Goal: Contribute content: Contribute content

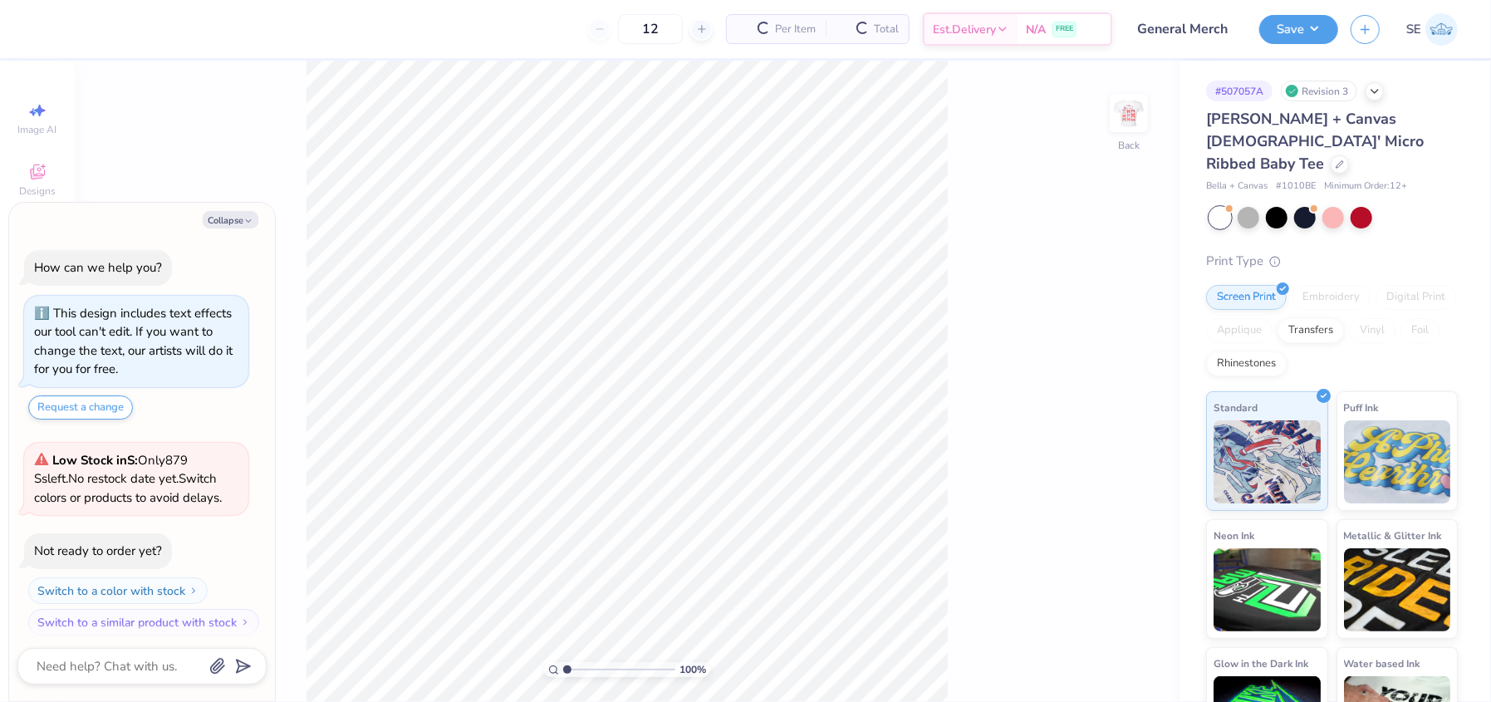
scroll to position [8, 0]
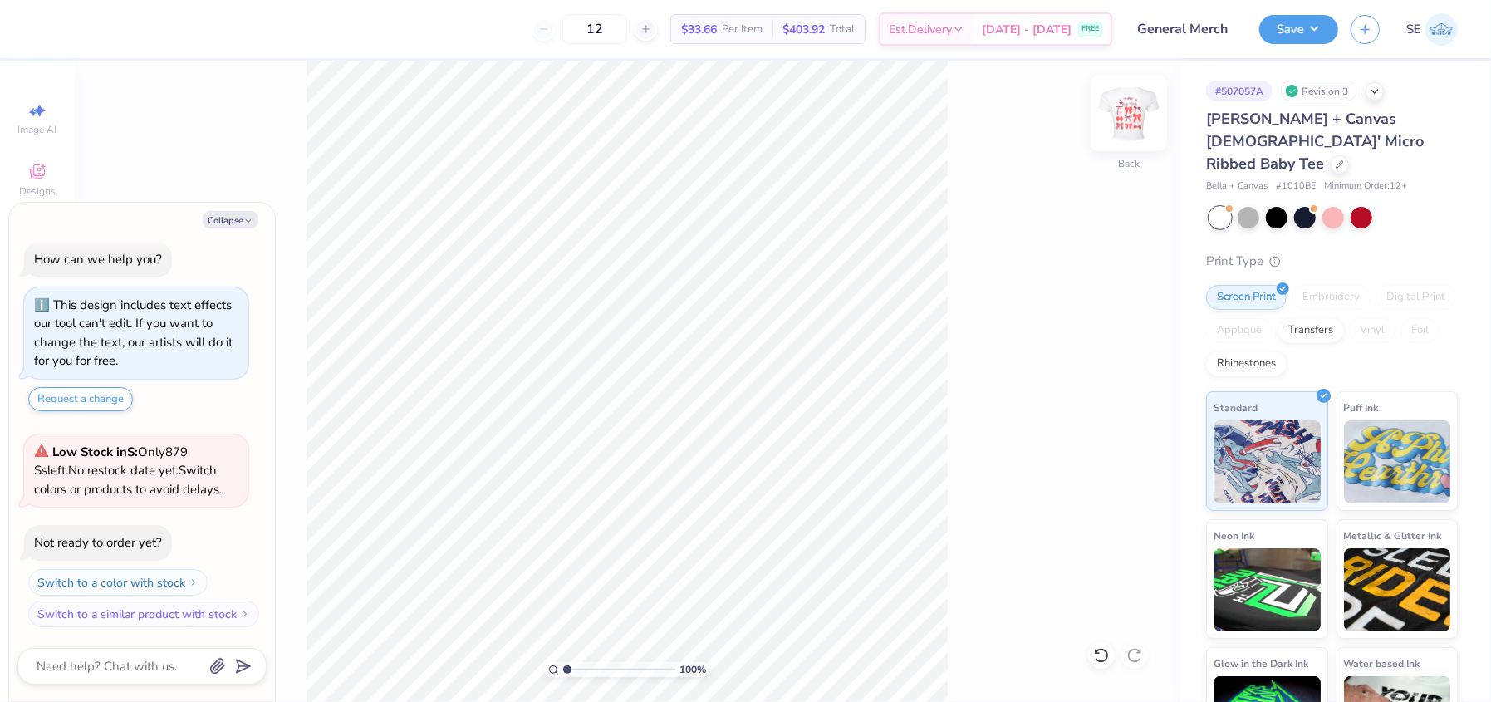
click at [1128, 126] on img at bounding box center [1129, 113] width 66 height 66
click at [1286, 21] on button "Save" at bounding box center [1298, 26] width 79 height 29
click at [1136, 109] on img at bounding box center [1129, 113] width 66 height 66
type textarea "x"
type input "3.00"
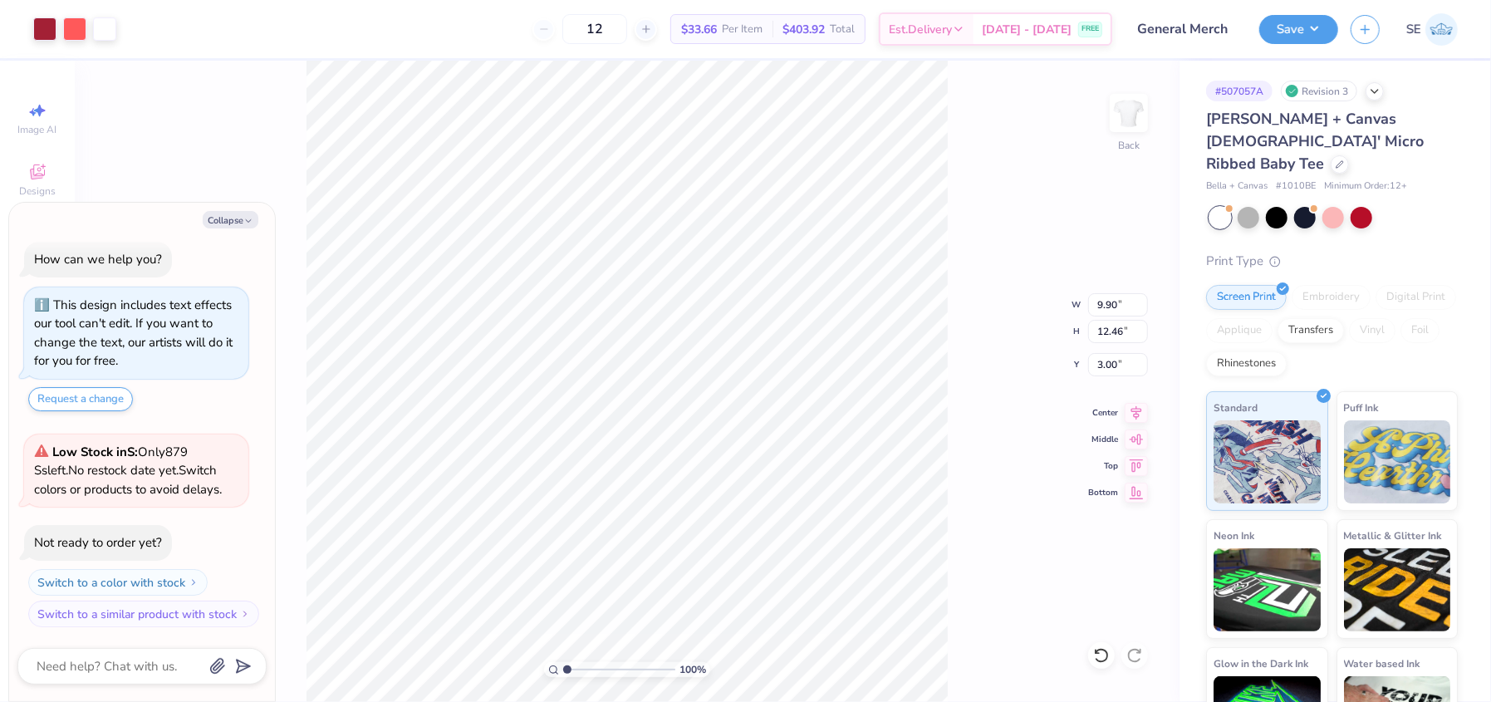
type textarea "x"
type input "8.56"
type input "10.78"
click at [1131, 410] on icon at bounding box center [1136, 410] width 23 height 20
click at [1013, 444] on div "100 % Back W 8.56 8.56 " H 10.78 10.78 " Y 3.00 3.00 " Center Middle Top Bottom" at bounding box center [627, 381] width 1105 height 641
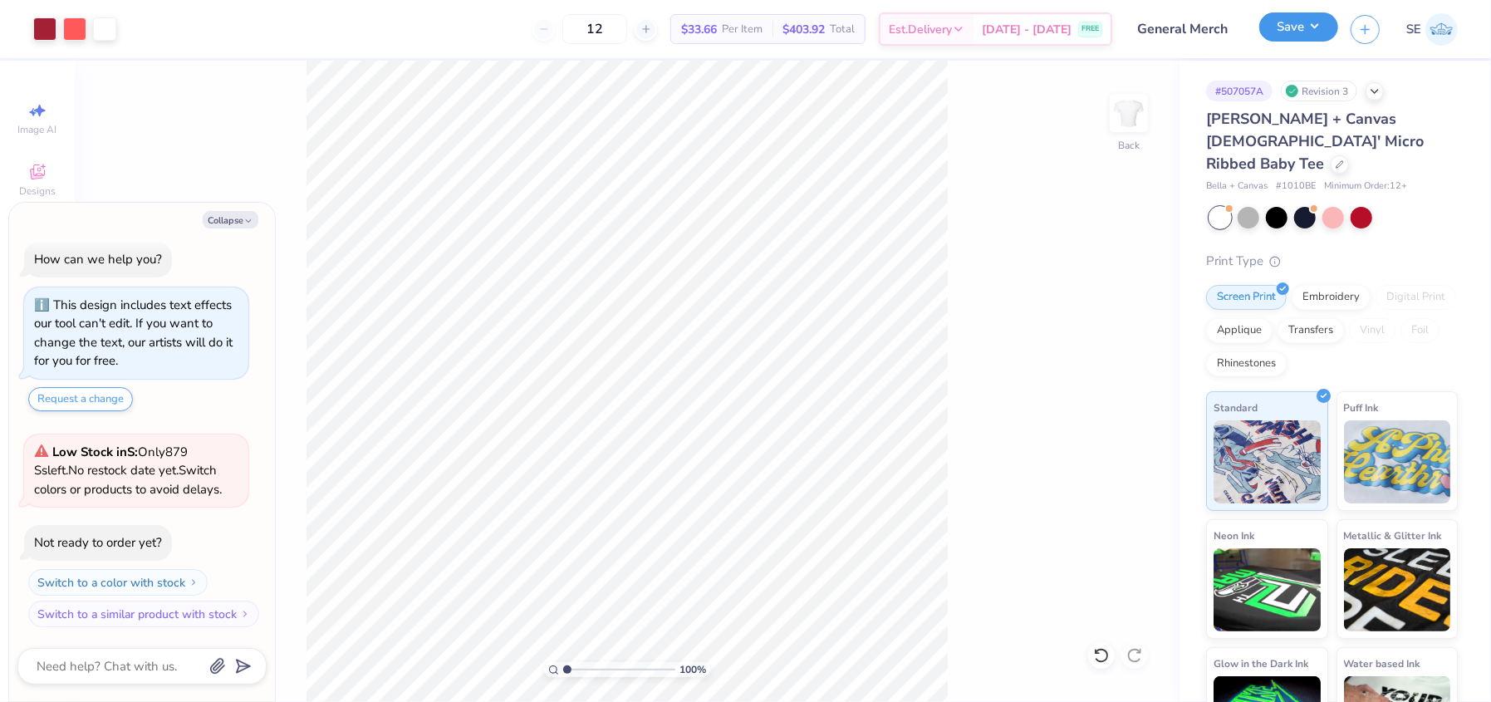
click at [1303, 23] on button "Save" at bounding box center [1298, 26] width 79 height 29
type textarea "x"
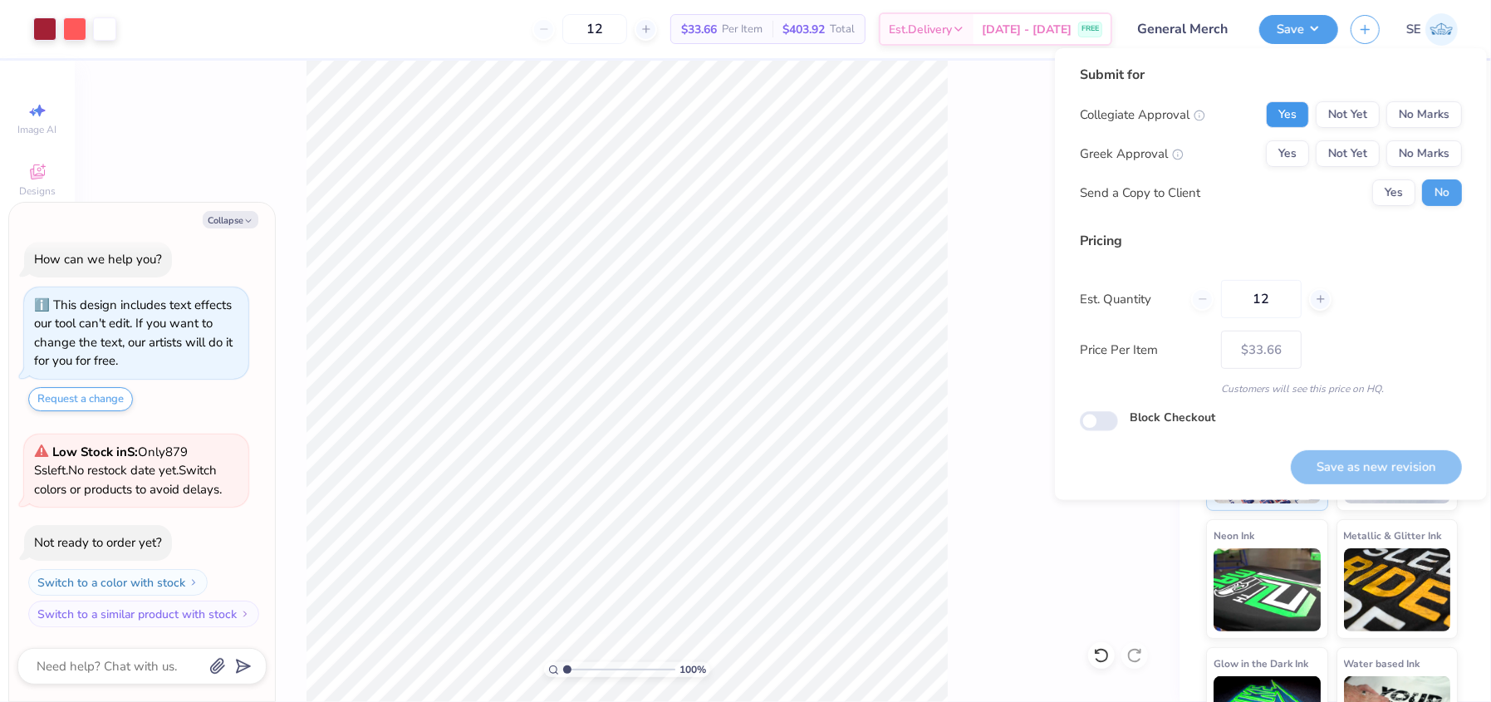
click at [1293, 106] on button "Yes" at bounding box center [1287, 114] width 43 height 27
click at [1445, 158] on button "No Marks" at bounding box center [1424, 153] width 76 height 27
click at [1347, 471] on button "Save as new revision" at bounding box center [1376, 467] width 171 height 34
type input "$33.66"
type textarea "x"
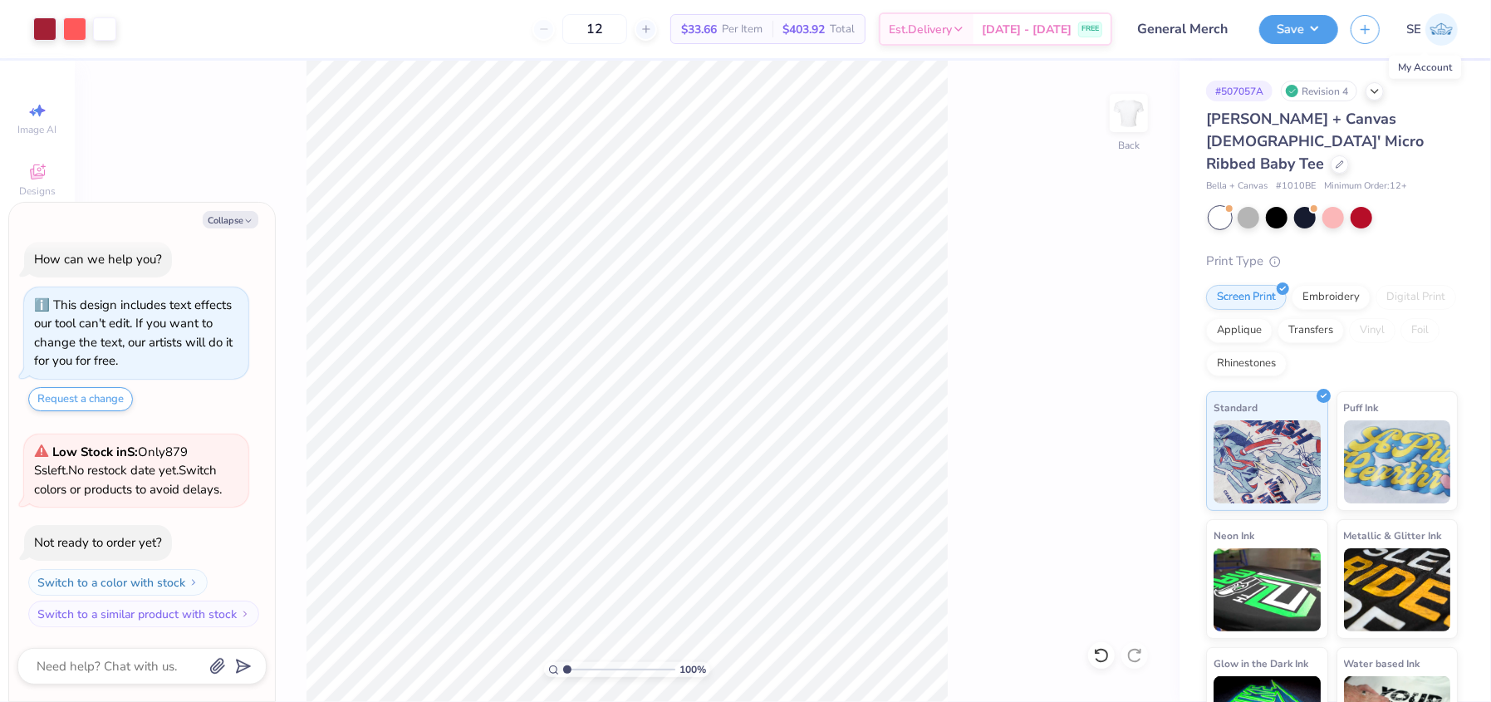
click at [1444, 28] on img at bounding box center [1442, 29] width 32 height 32
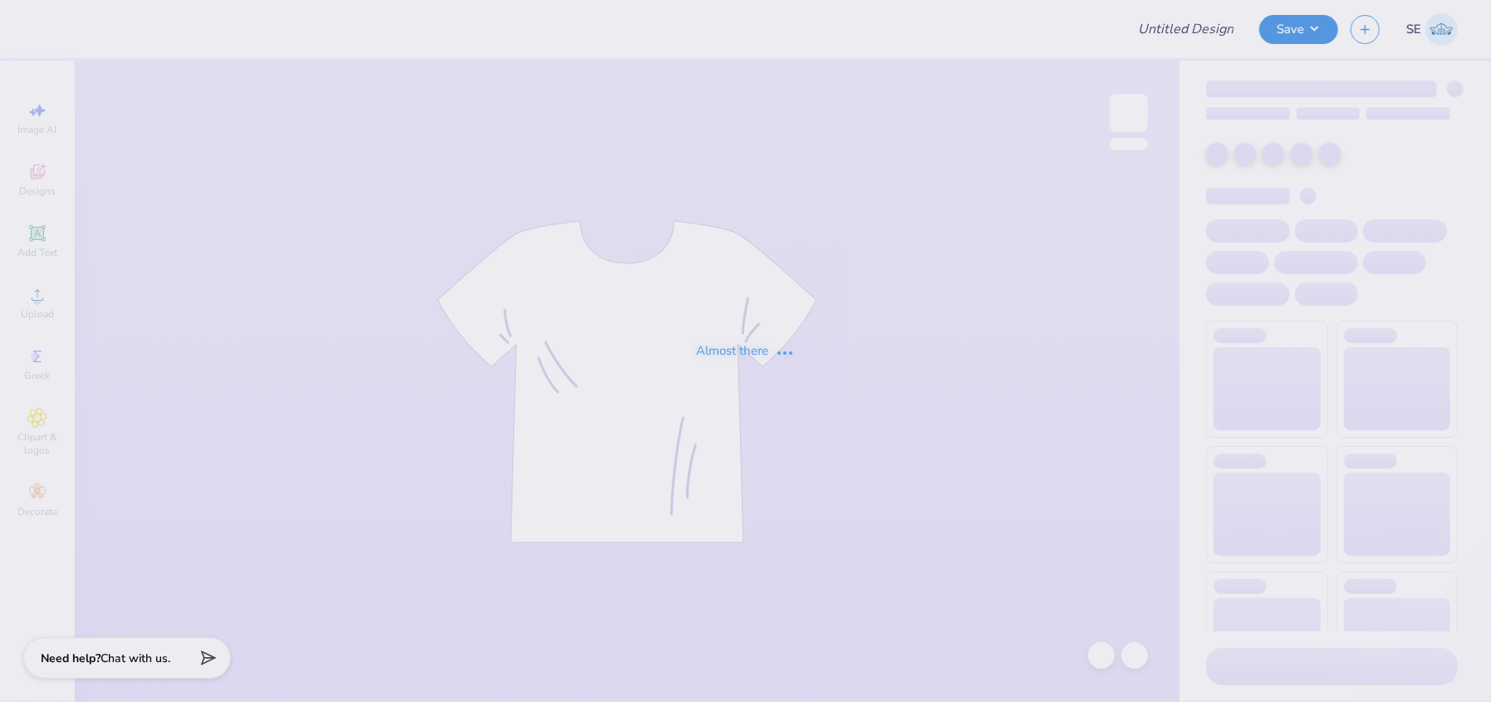
type input "General Merch"
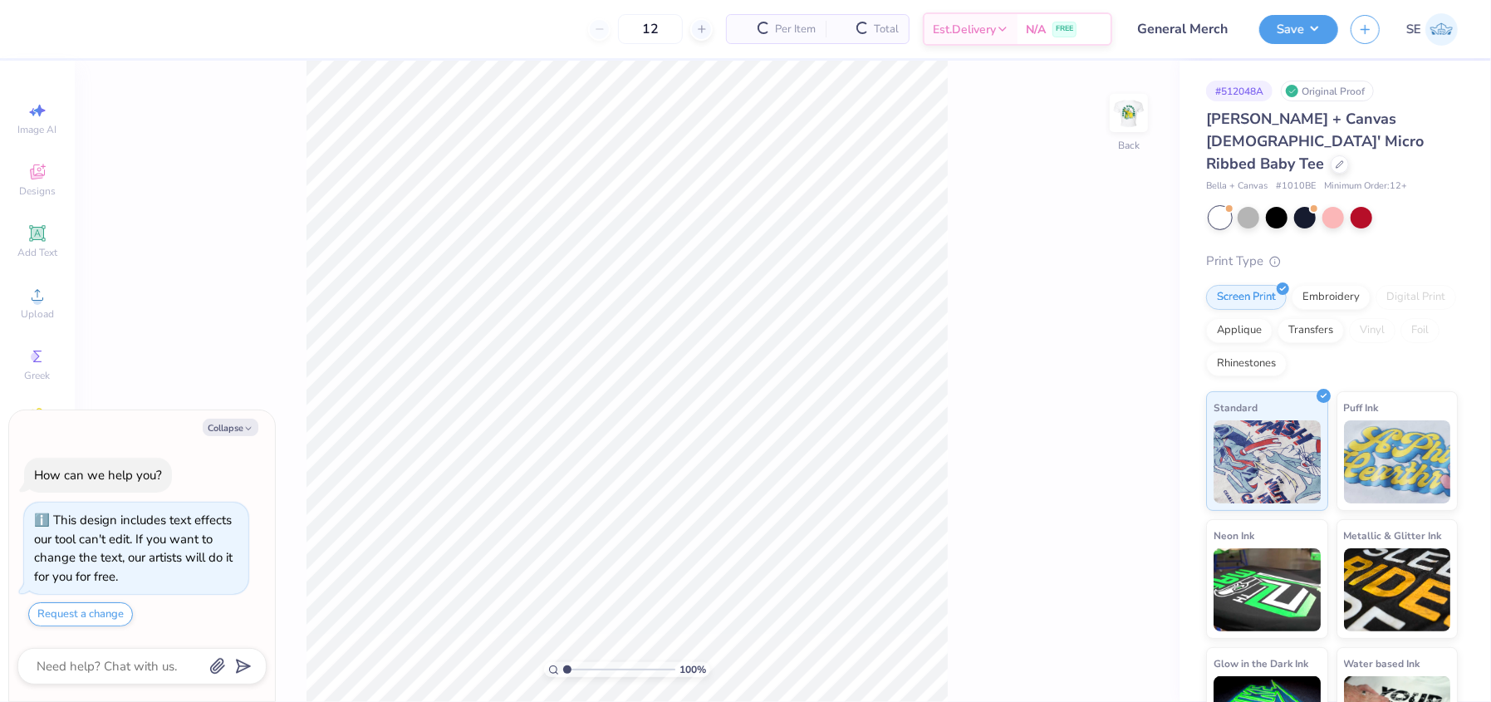
type textarea "x"
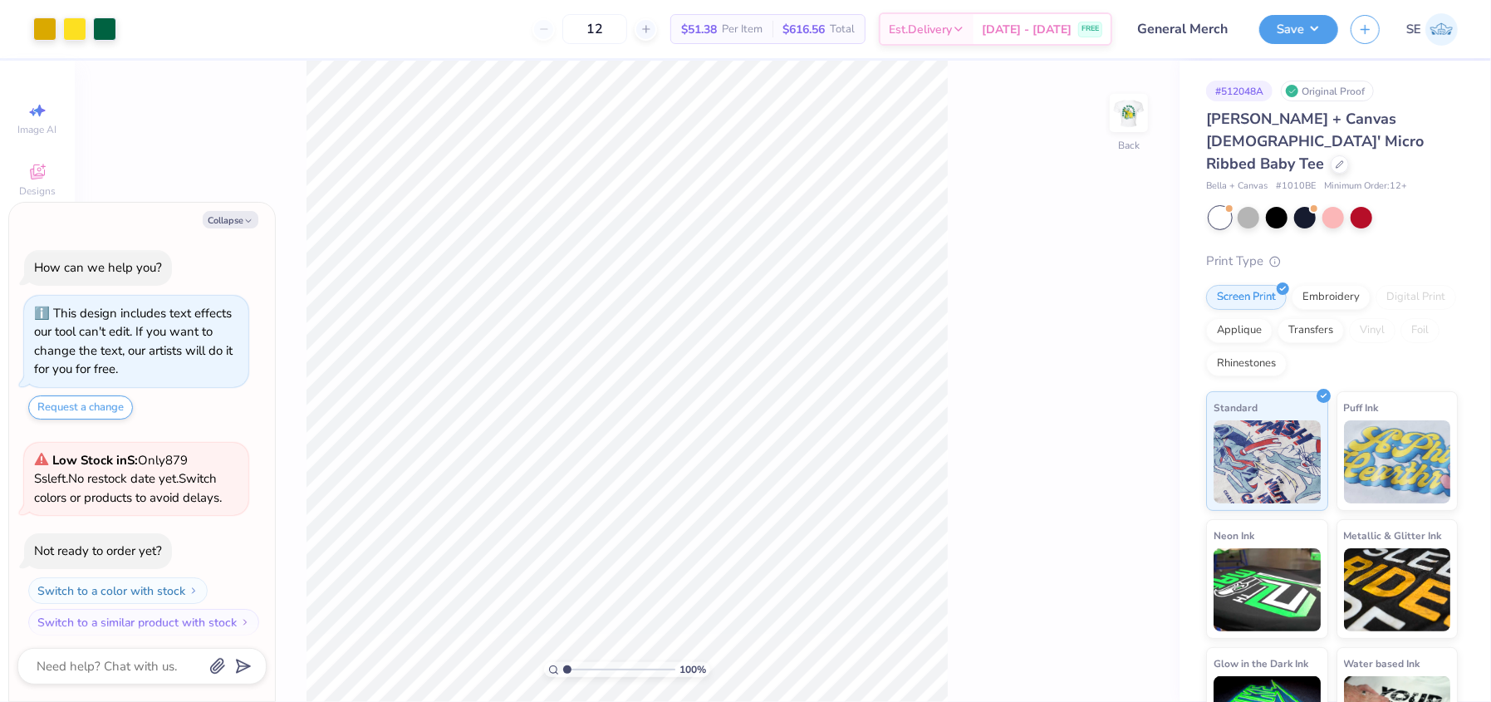
scroll to position [8, 0]
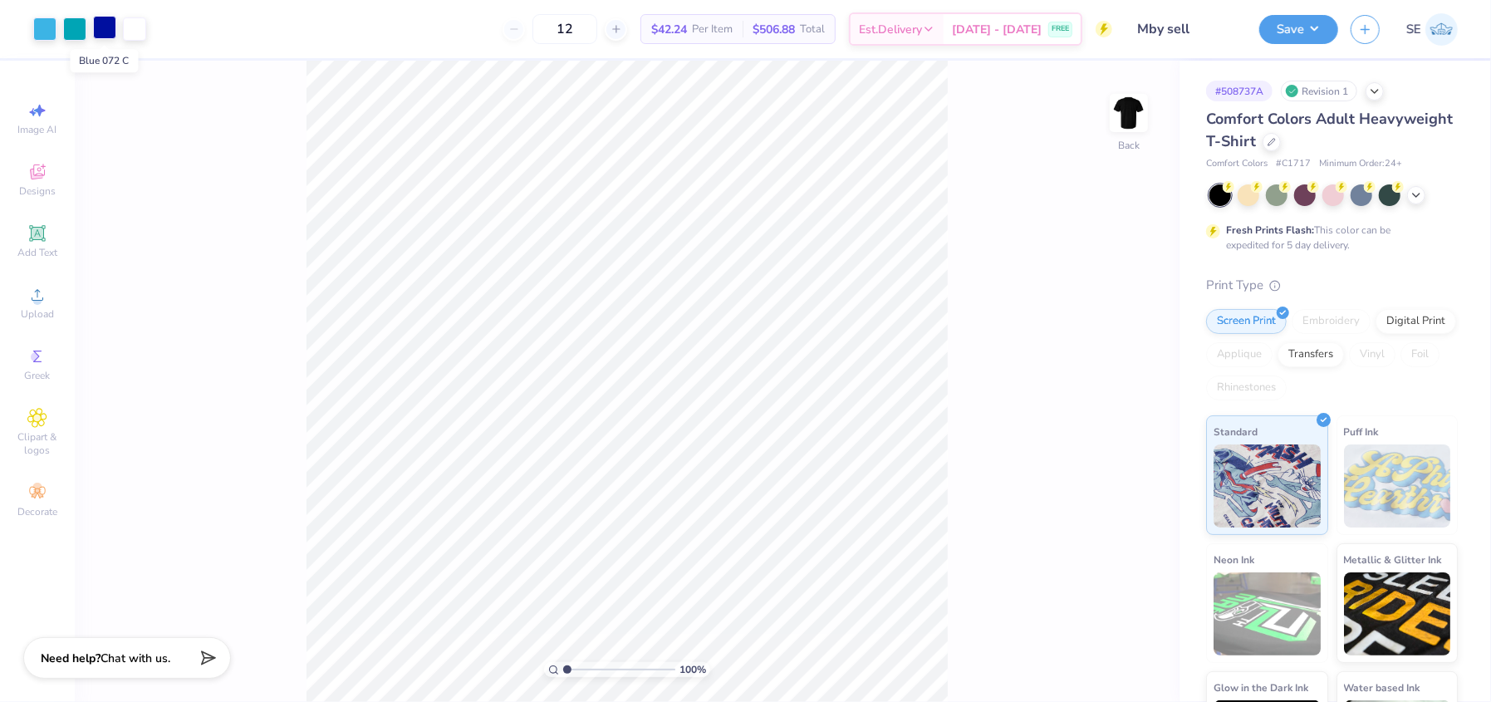
click at [103, 33] on div at bounding box center [104, 27] width 23 height 23
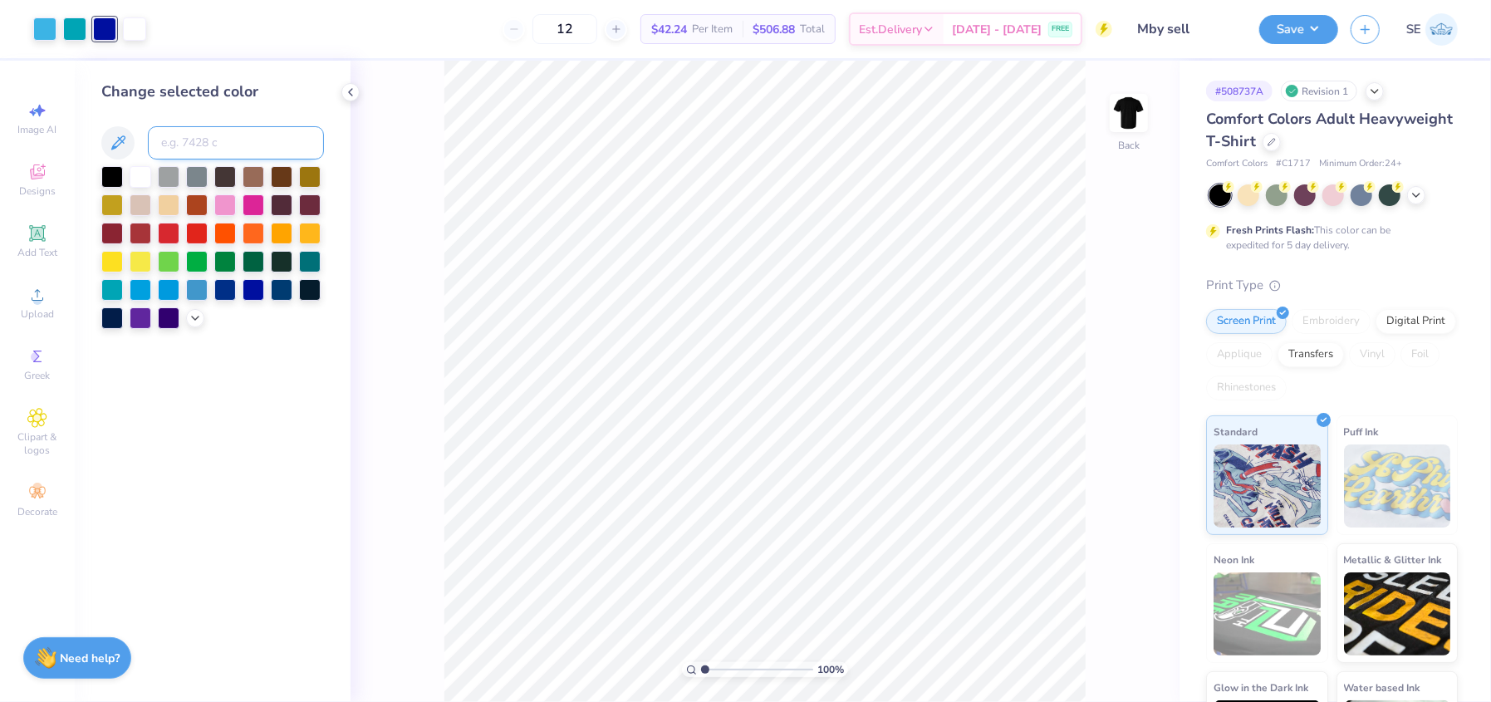
click at [183, 141] on input at bounding box center [236, 142] width 176 height 33
type input "298"
click at [74, 22] on div at bounding box center [74, 27] width 23 height 23
click at [244, 148] on input at bounding box center [236, 142] width 176 height 33
type input "298"
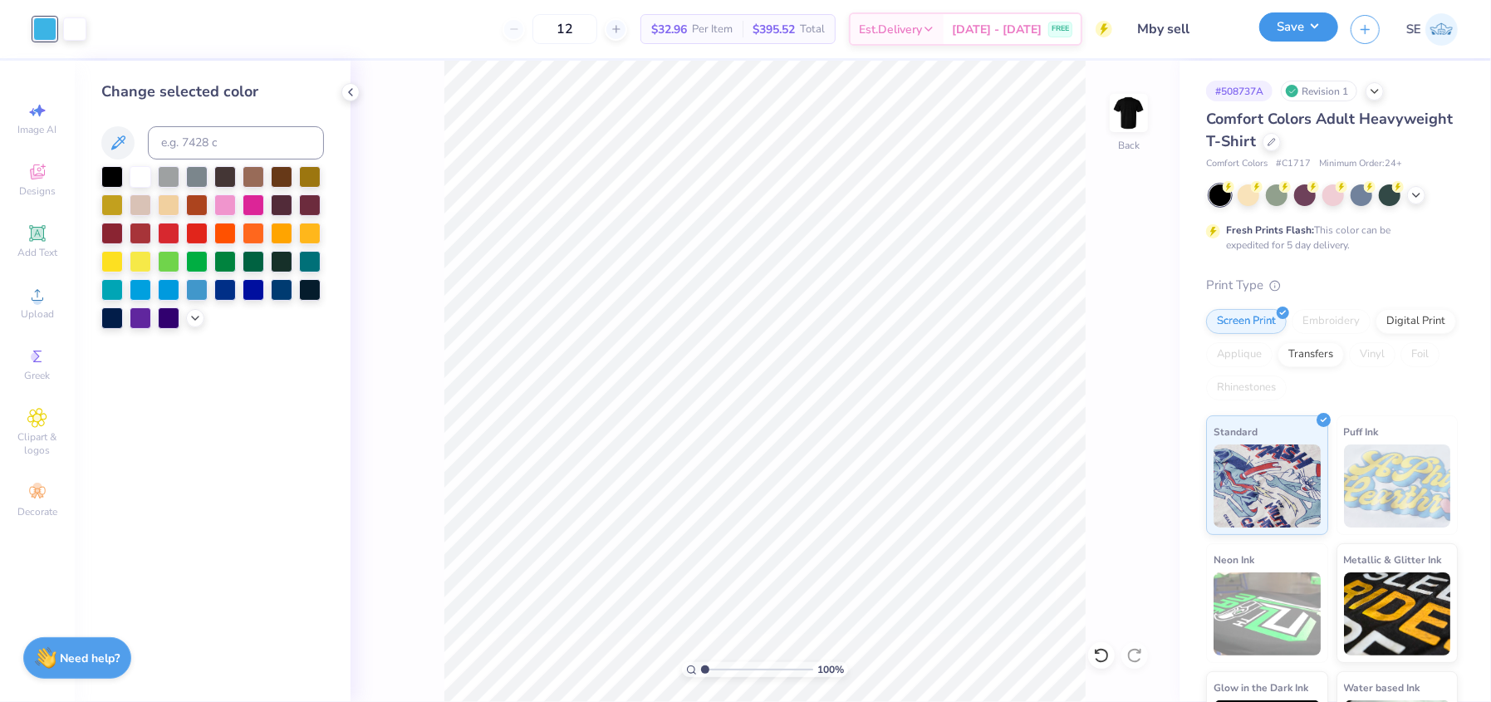
click at [1300, 22] on button "Save" at bounding box center [1298, 26] width 79 height 29
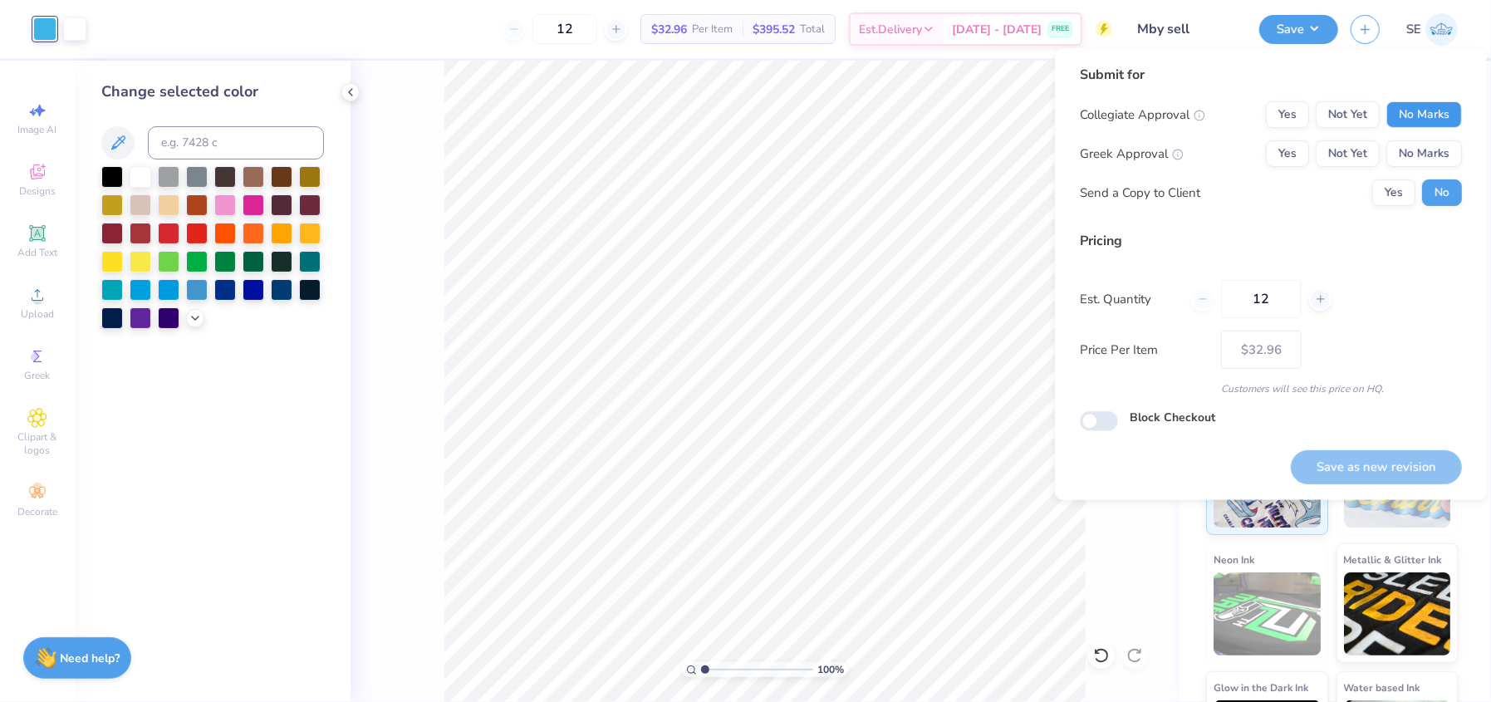
click at [1438, 113] on button "No Marks" at bounding box center [1424, 114] width 76 height 27
click at [1426, 150] on button "No Marks" at bounding box center [1424, 153] width 76 height 27
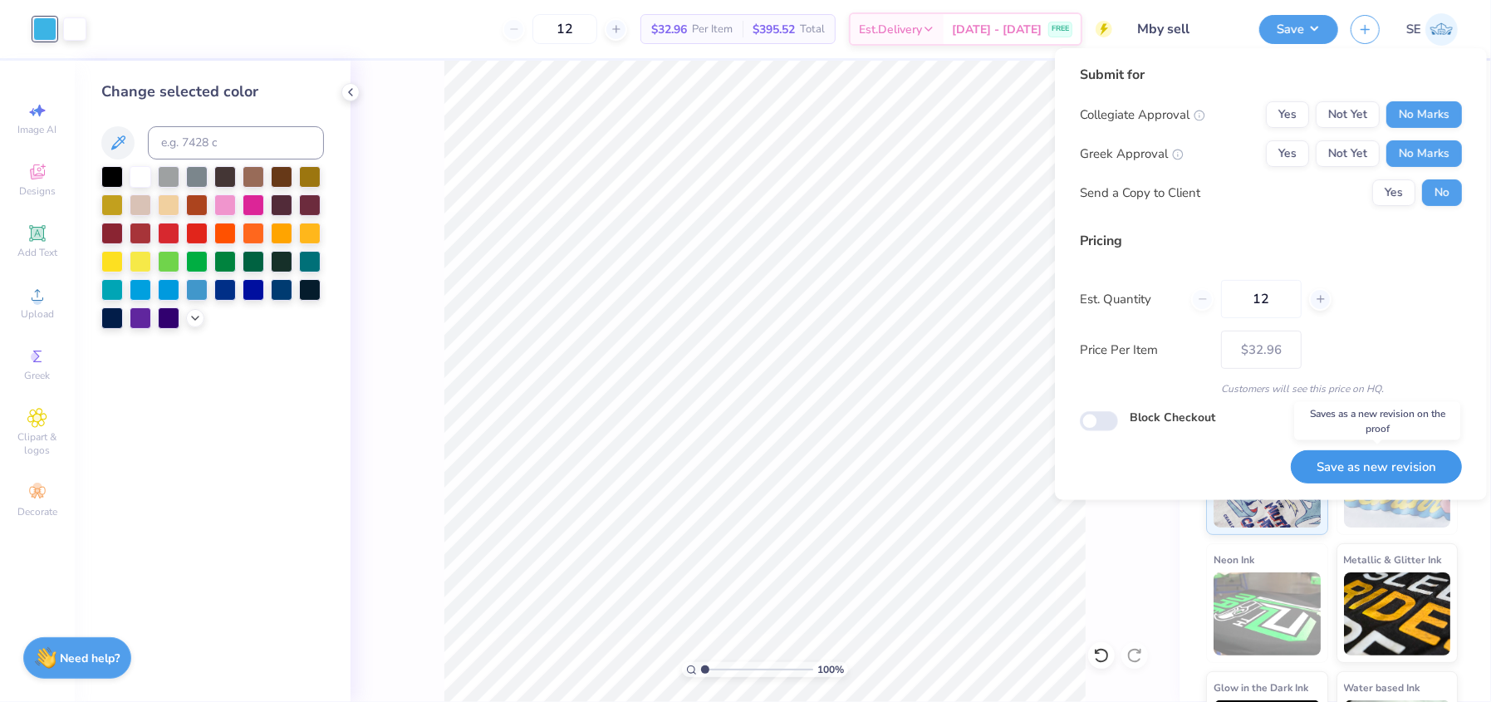
click at [1376, 471] on button "Save as new revision" at bounding box center [1376, 467] width 171 height 34
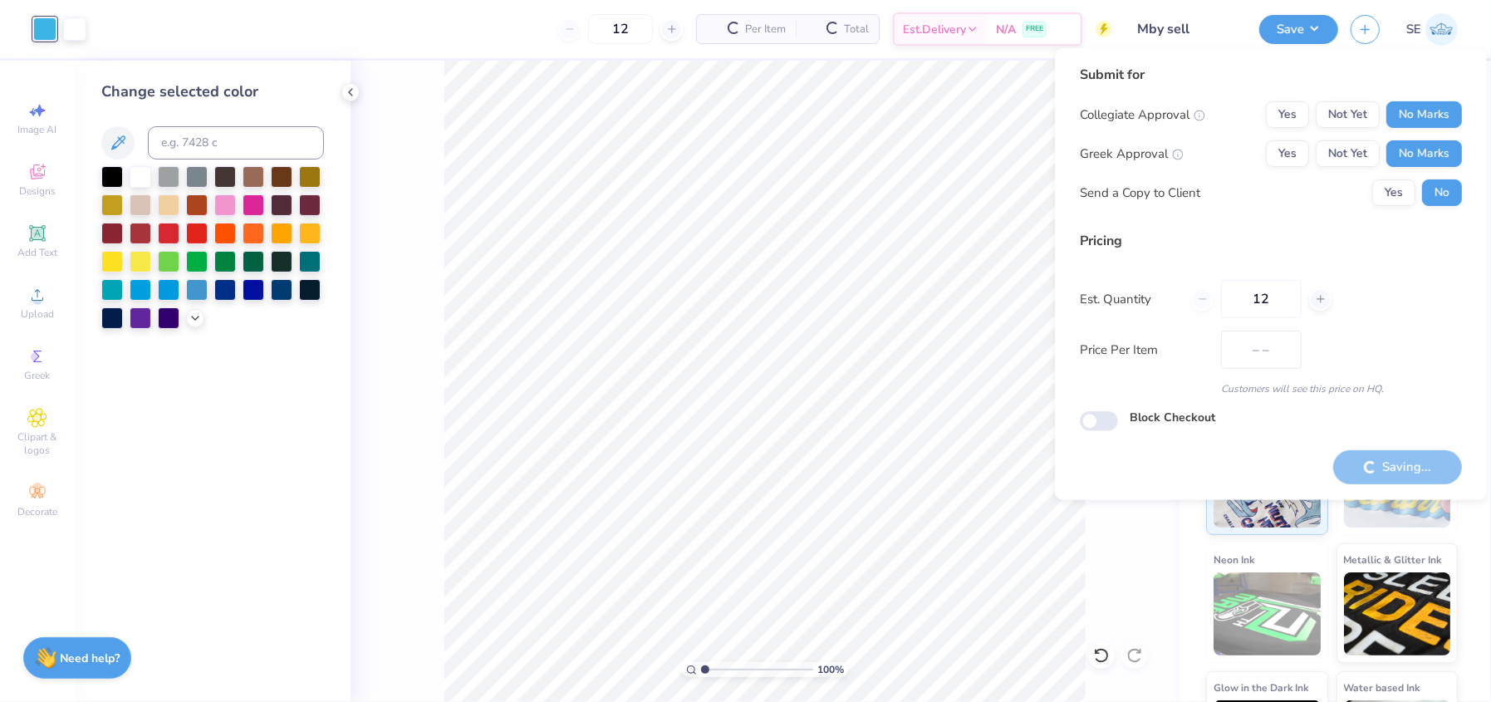
type input "$32.96"
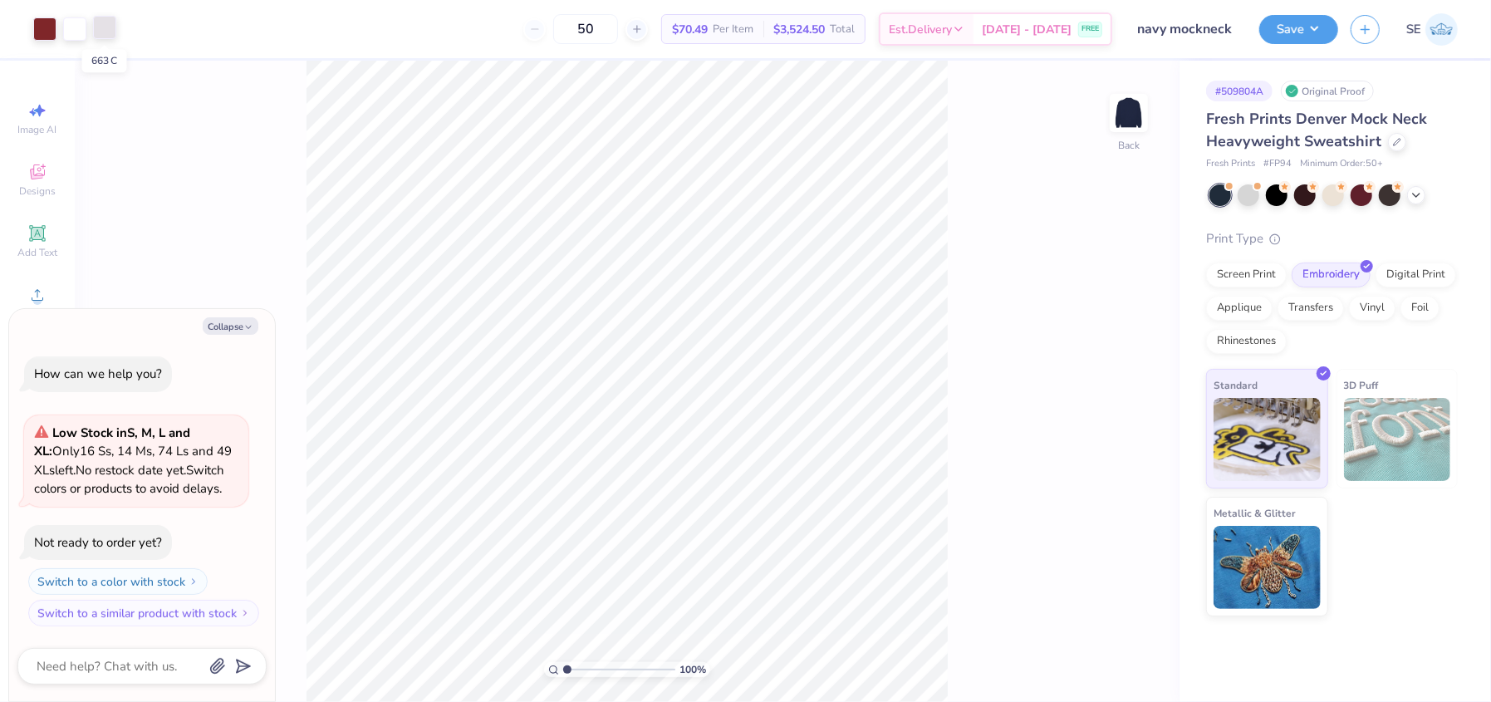
click at [114, 33] on div at bounding box center [104, 27] width 23 height 23
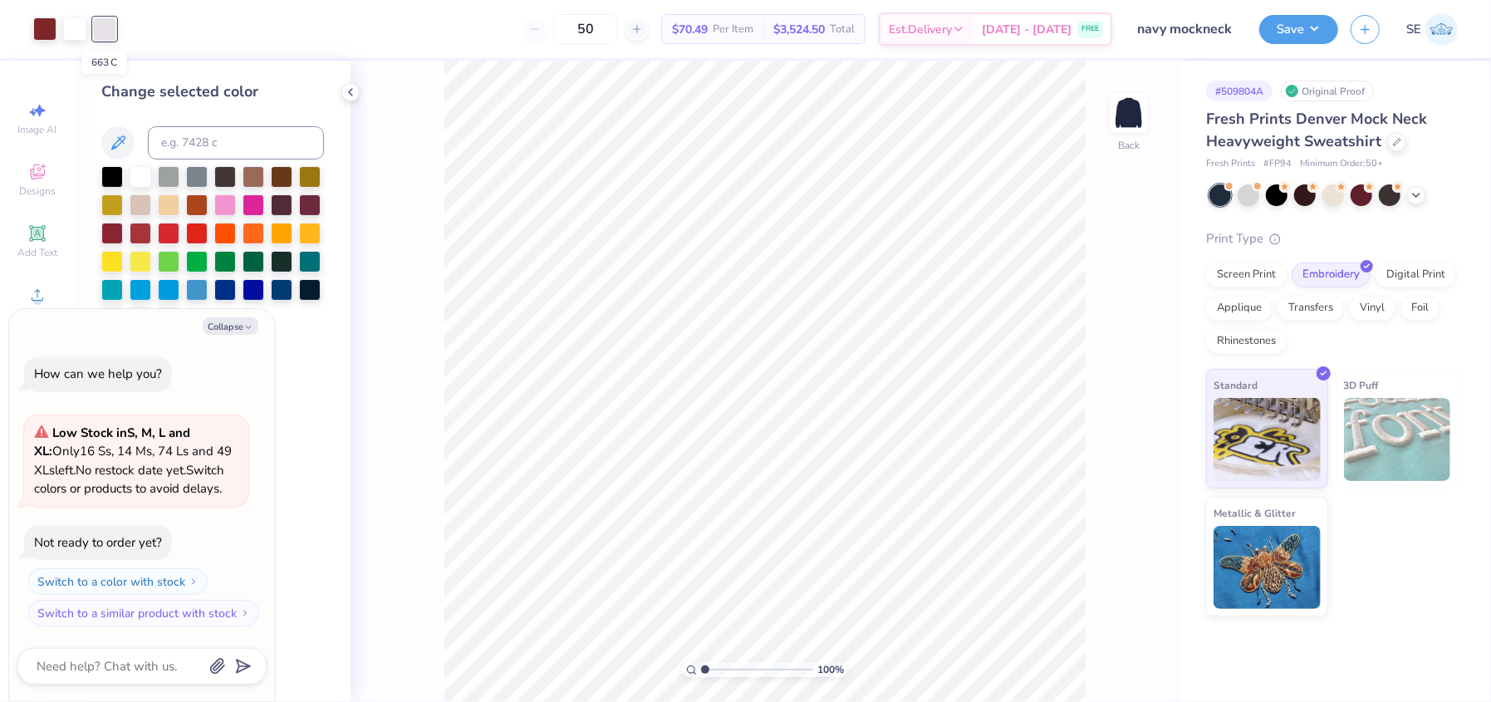
click at [106, 36] on div at bounding box center [104, 28] width 23 height 23
click at [136, 174] on div at bounding box center [141, 175] width 22 height 22
click at [1292, 22] on button "Save" at bounding box center [1298, 26] width 79 height 29
type textarea "x"
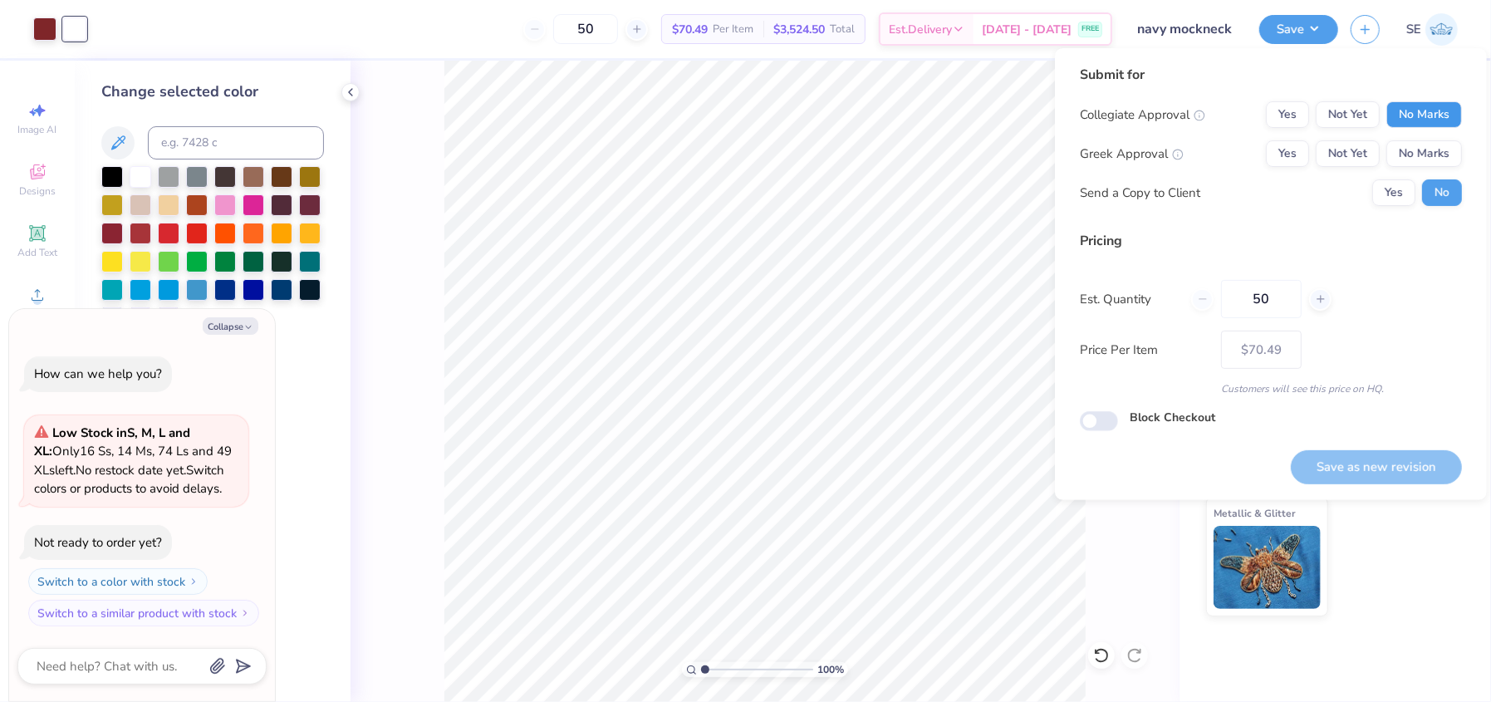
click at [1406, 111] on button "No Marks" at bounding box center [1424, 114] width 76 height 27
click at [1300, 101] on button "Yes" at bounding box center [1287, 114] width 43 height 27
click at [1450, 158] on button "No Marks" at bounding box center [1424, 153] width 76 height 27
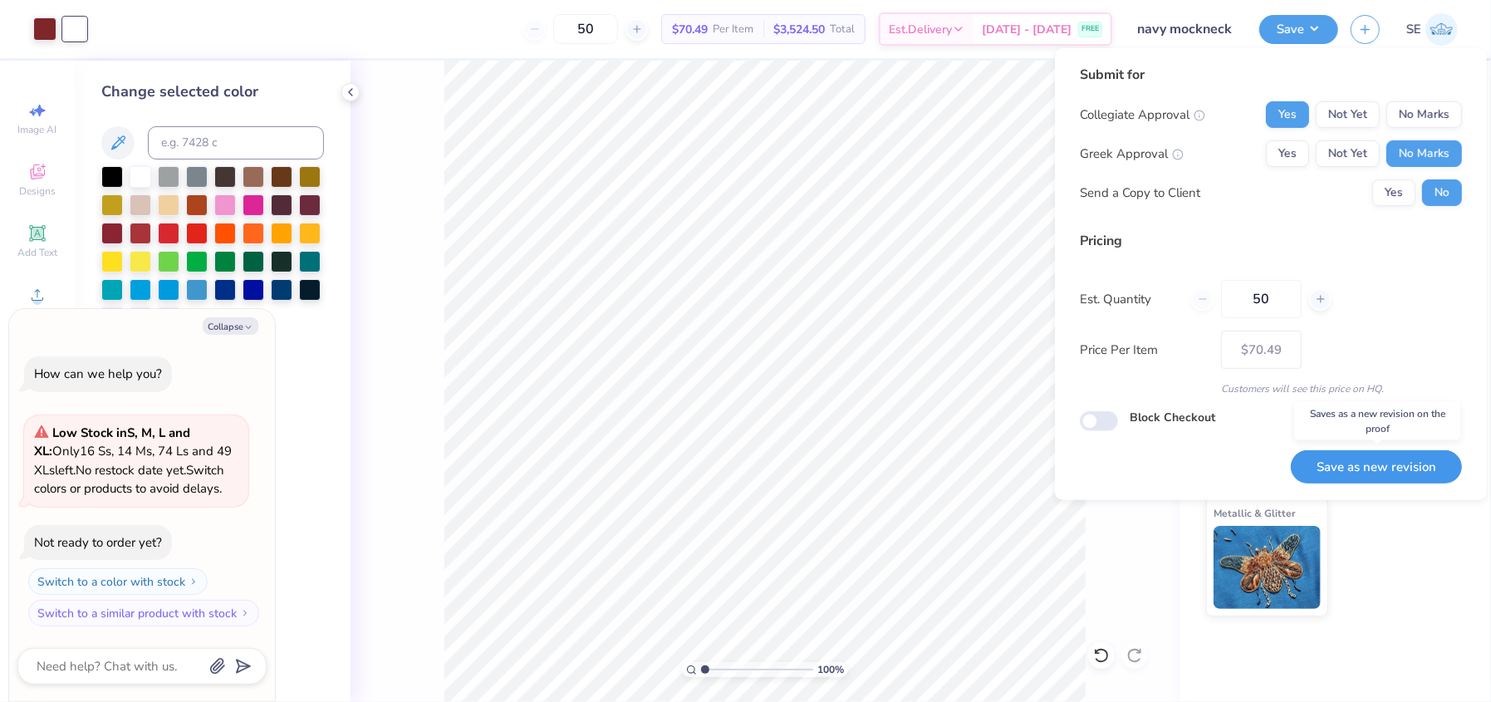
click at [1365, 455] on button "Save as new revision" at bounding box center [1376, 467] width 171 height 34
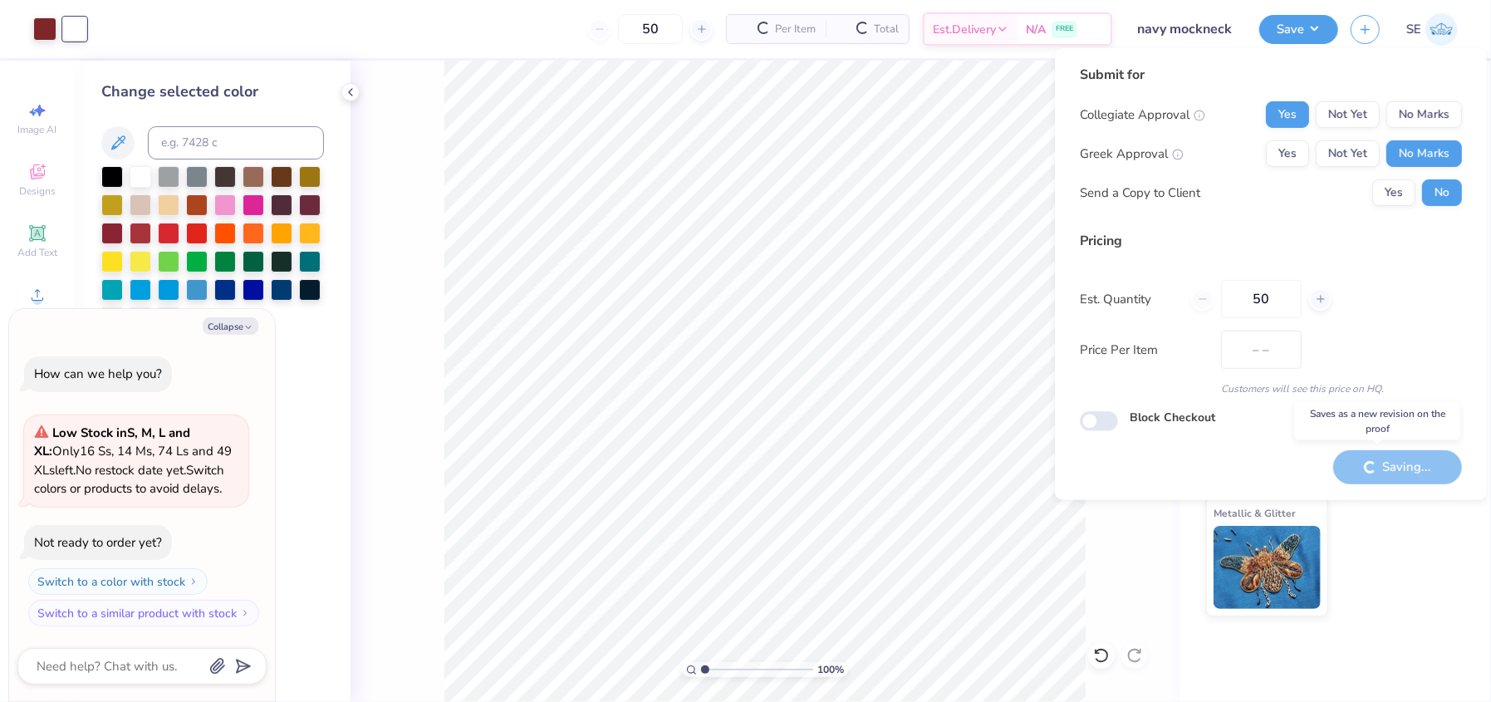
type input "$70.49"
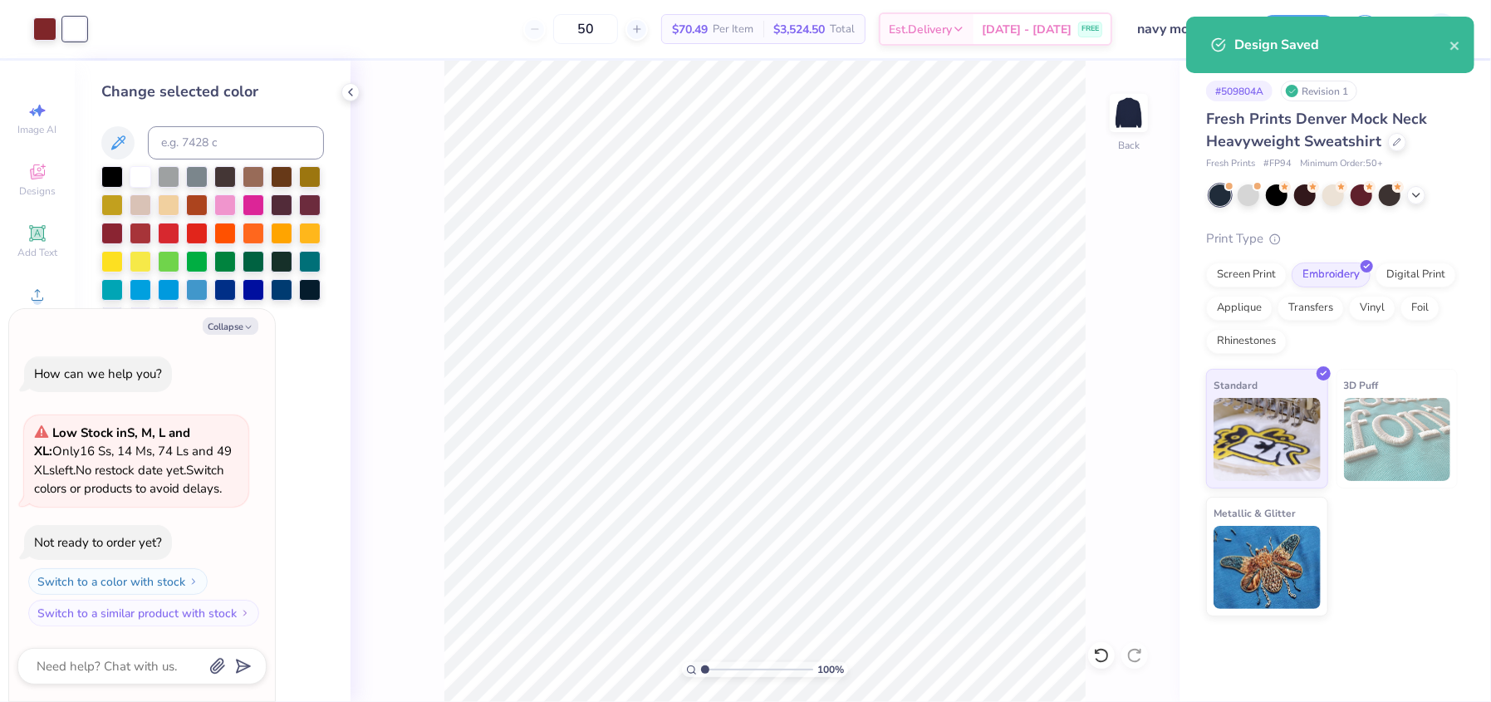
type textarea "x"
